Goal: Task Accomplishment & Management: Use online tool/utility

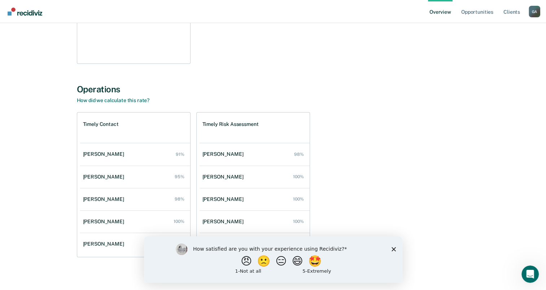
scroll to position [192, 0]
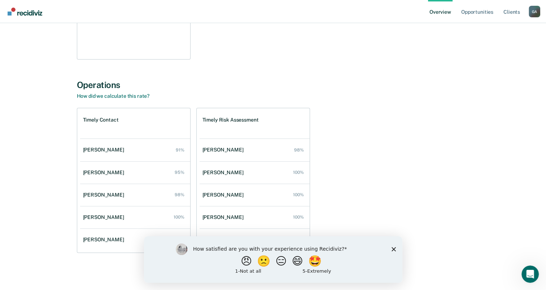
click at [394, 251] on div "How satisfied are you with your experience using Recidiviz? 😠 🙁 😑 😄 🤩 1 - Not a…" at bounding box center [273, 259] width 258 height 47
click at [392, 249] on icon "Close survey" at bounding box center [393, 249] width 4 height 4
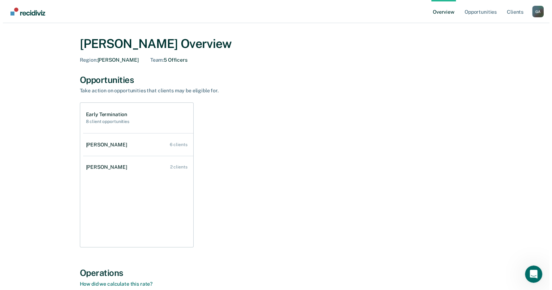
scroll to position [0, 0]
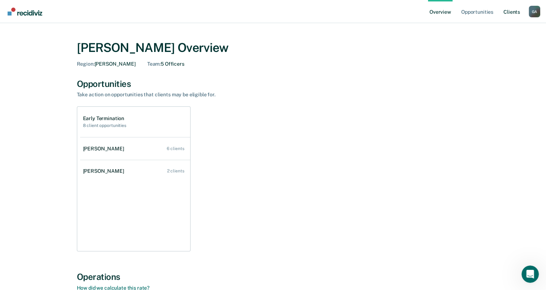
click at [514, 13] on link "Client s" at bounding box center [511, 11] width 19 height 23
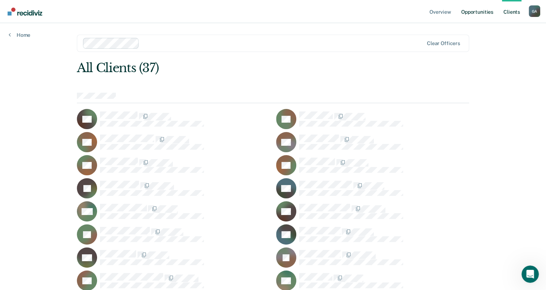
click at [481, 13] on link "Opportunities" at bounding box center [477, 11] width 35 height 23
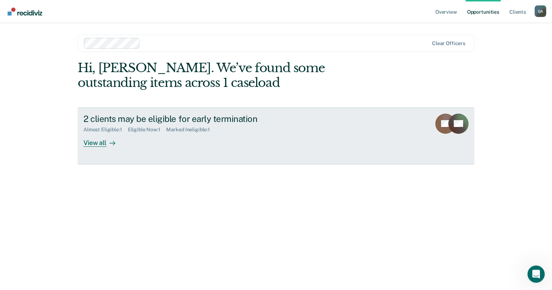
click at [94, 144] on div "View all" at bounding box center [103, 140] width 40 height 14
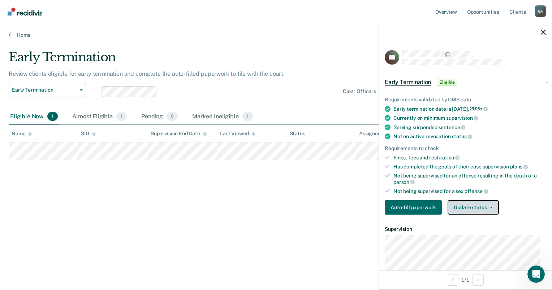
click at [466, 204] on button "Update status" at bounding box center [472, 207] width 51 height 14
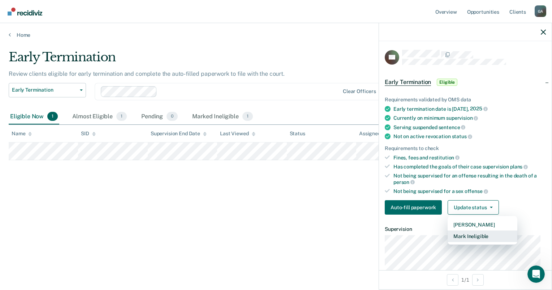
click at [471, 234] on button "Mark Ineligible" at bounding box center [482, 237] width 70 height 12
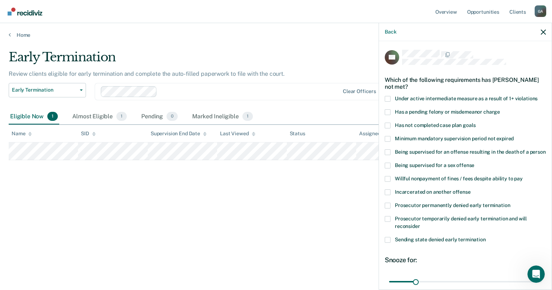
click at [385, 169] on span at bounding box center [387, 166] width 6 height 6
click at [474, 163] on input "Being supervised for a sex offense" at bounding box center [474, 163] width 0 height 0
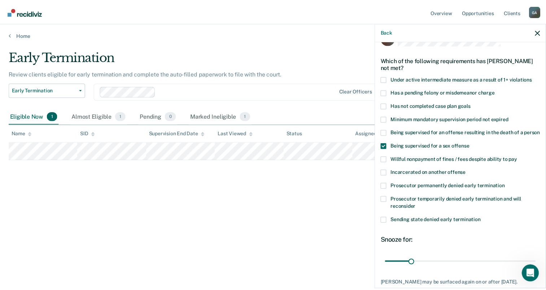
scroll to position [70, 0]
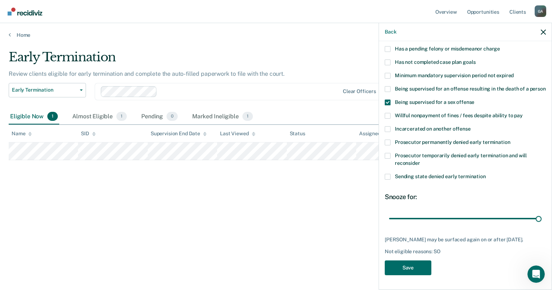
drag, startPoint x: 417, startPoint y: 219, endPoint x: 551, endPoint y: 229, distance: 134.3
type input "180"
click at [541, 221] on input "range" at bounding box center [465, 219] width 152 height 13
click at [400, 268] on button "Save" at bounding box center [407, 268] width 47 height 15
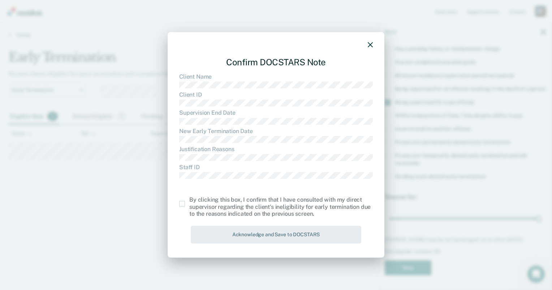
click at [181, 204] on span at bounding box center [182, 204] width 6 height 6
click at [189, 201] on input "checkbox" at bounding box center [189, 201] width 0 height 0
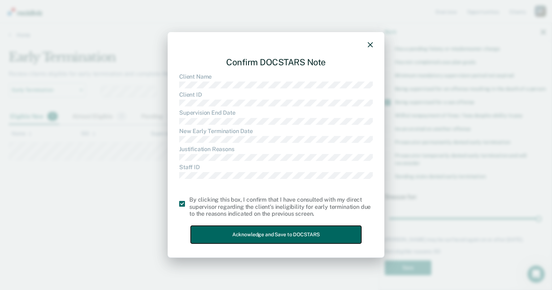
click at [256, 234] on button "Acknowledge and Save to DOCSTARS" at bounding box center [276, 235] width 170 height 18
